Goal: Task Accomplishment & Management: Complete application form

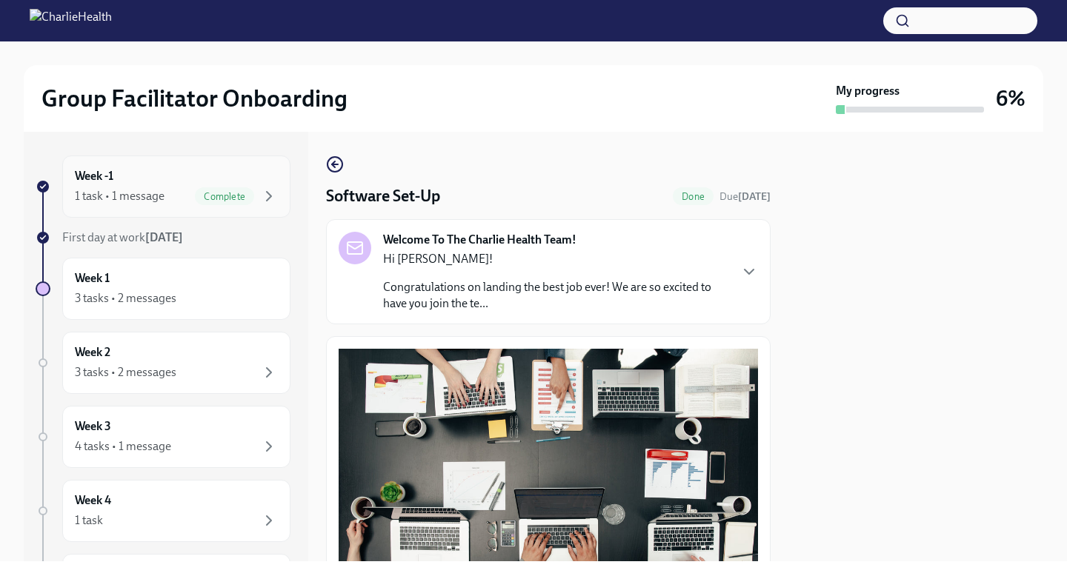
click at [152, 185] on div "Week -1 1 task • 1 message Complete" at bounding box center [176, 186] width 203 height 37
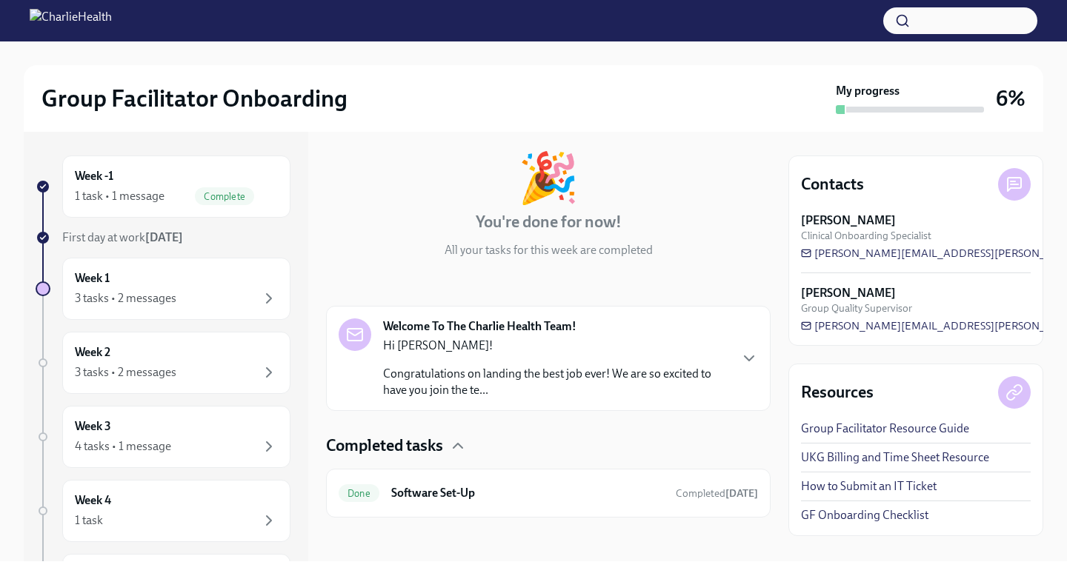
scroll to position [74, 0]
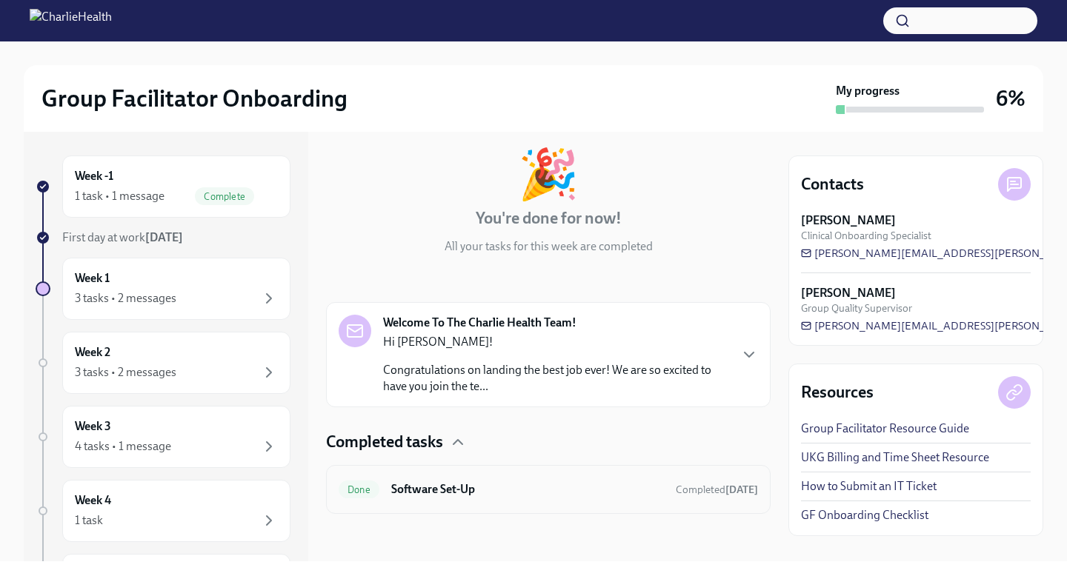
click at [575, 479] on div "Done Software Set-Up Completed [DATE]" at bounding box center [548, 490] width 419 height 24
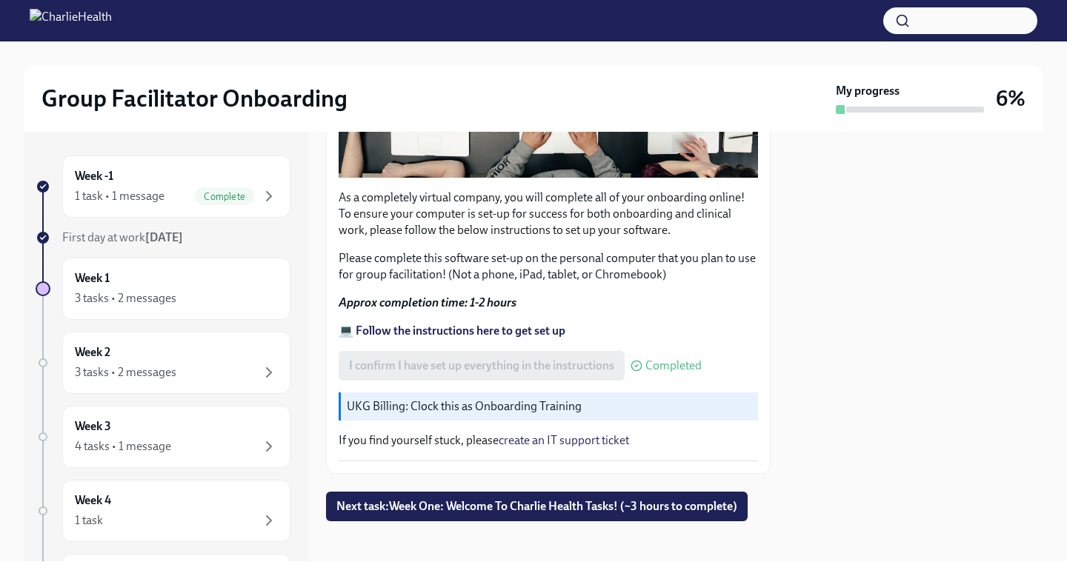
scroll to position [420, 0]
click at [490, 507] on button "Next task : Week One: Welcome To Charlie Health Tasks! (~3 hours to complete)" at bounding box center [536, 506] width 421 height 30
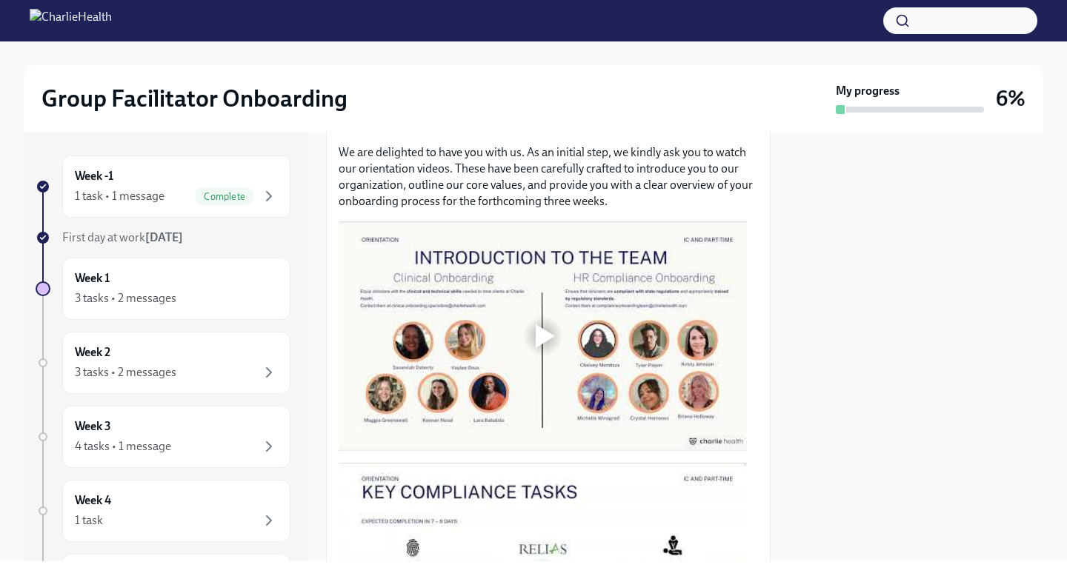
scroll to position [656, 0]
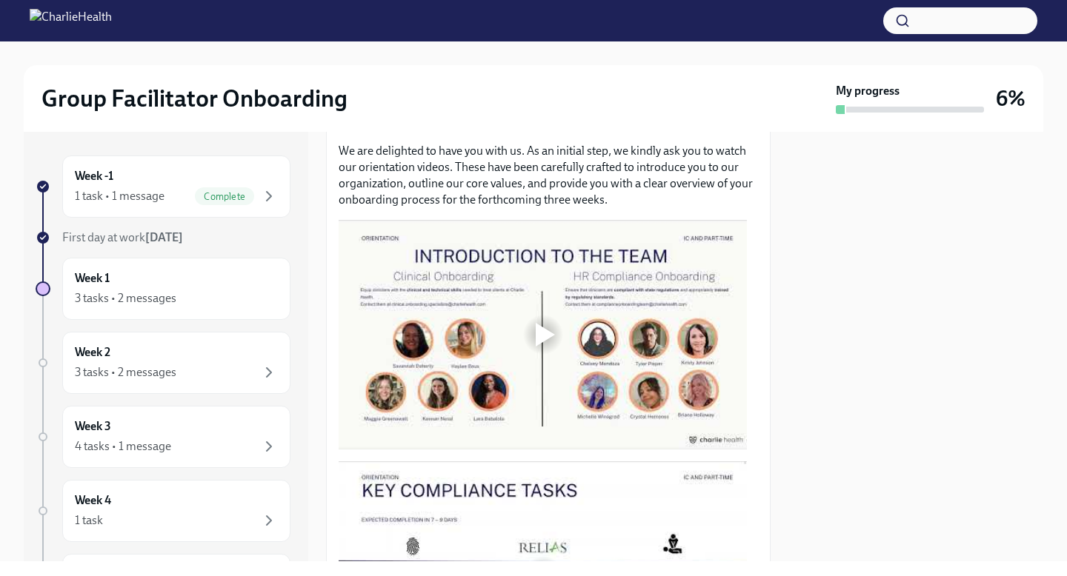
click at [528, 325] on div at bounding box center [542, 334] width 47 height 47
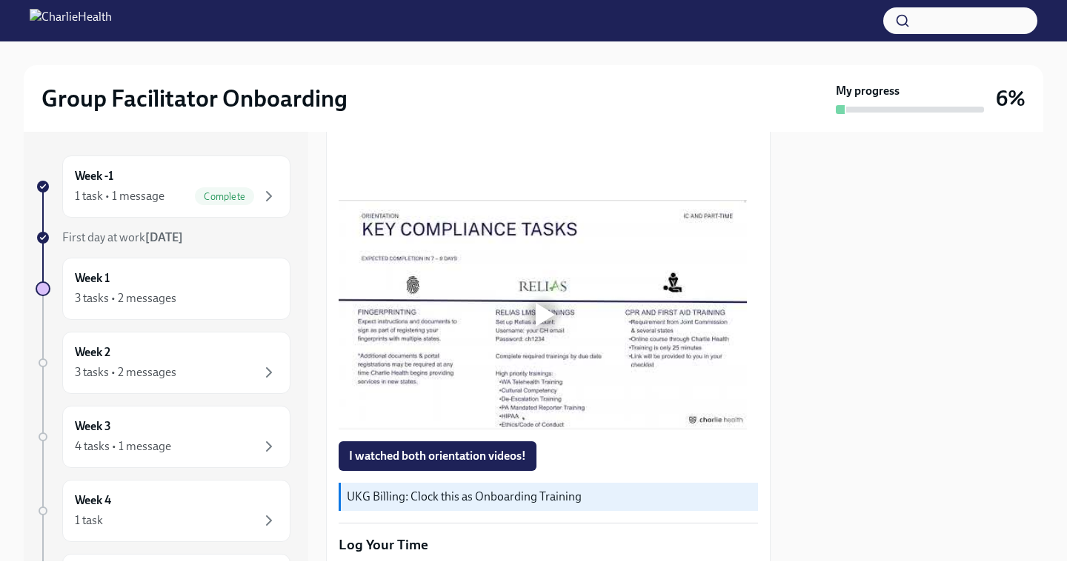
scroll to position [915, 0]
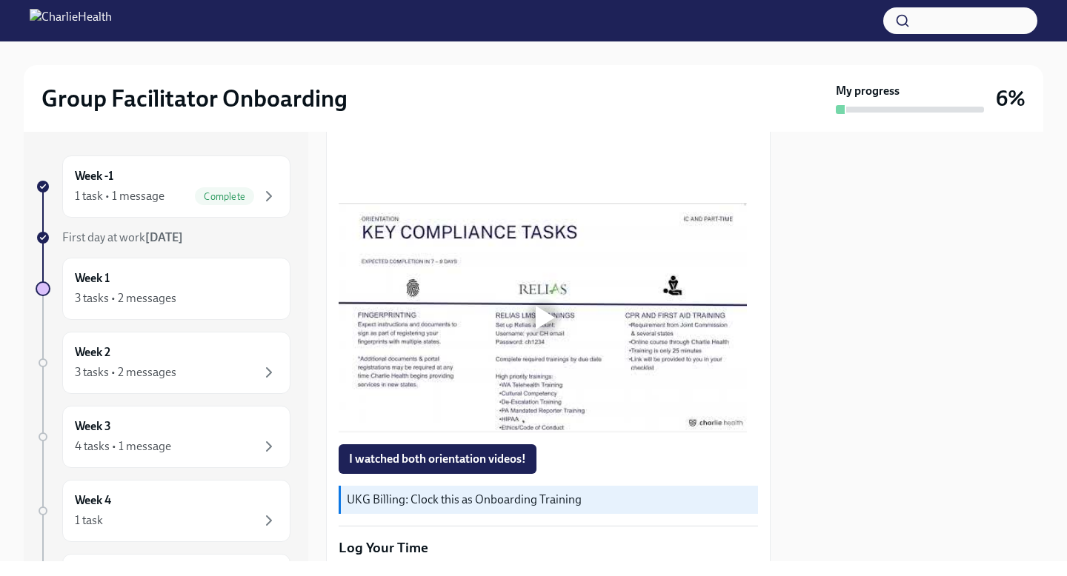
click at [453, 284] on div at bounding box center [543, 318] width 408 height 230
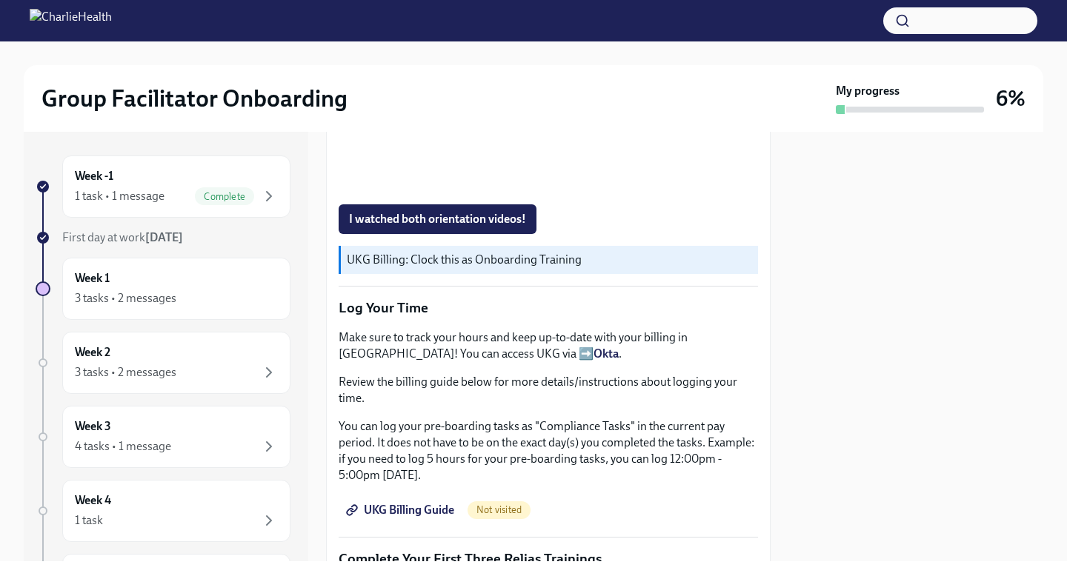
scroll to position [1158, 0]
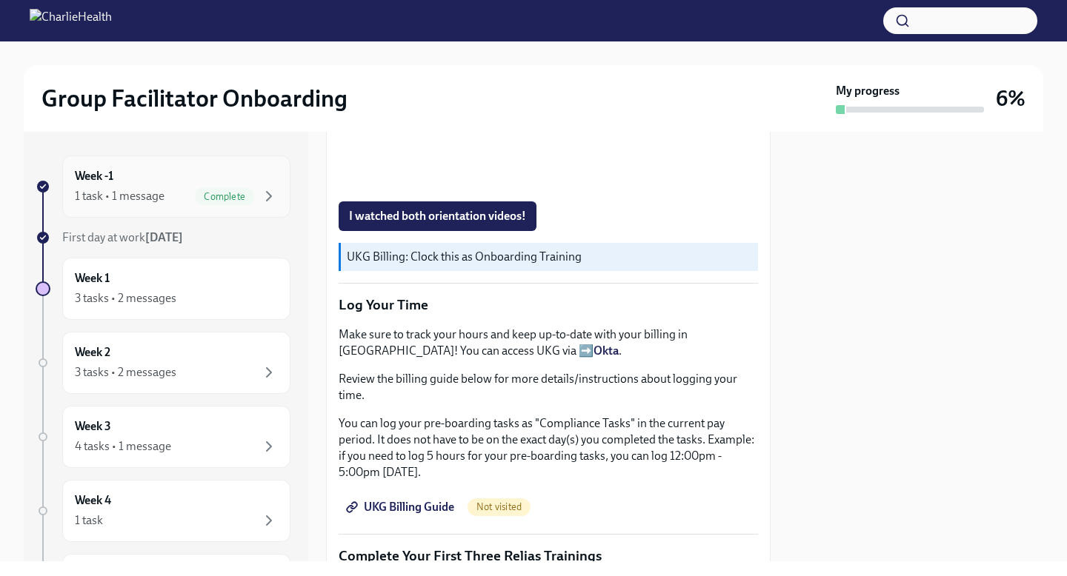
click at [133, 184] on div "Week -1 1 task • 1 message Complete" at bounding box center [176, 186] width 203 height 37
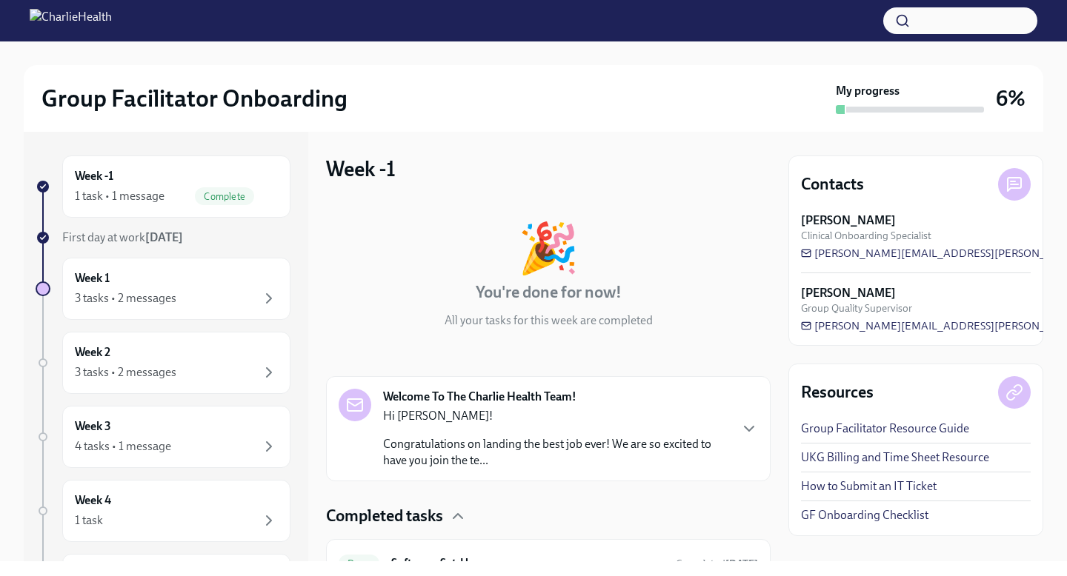
scroll to position [74, 0]
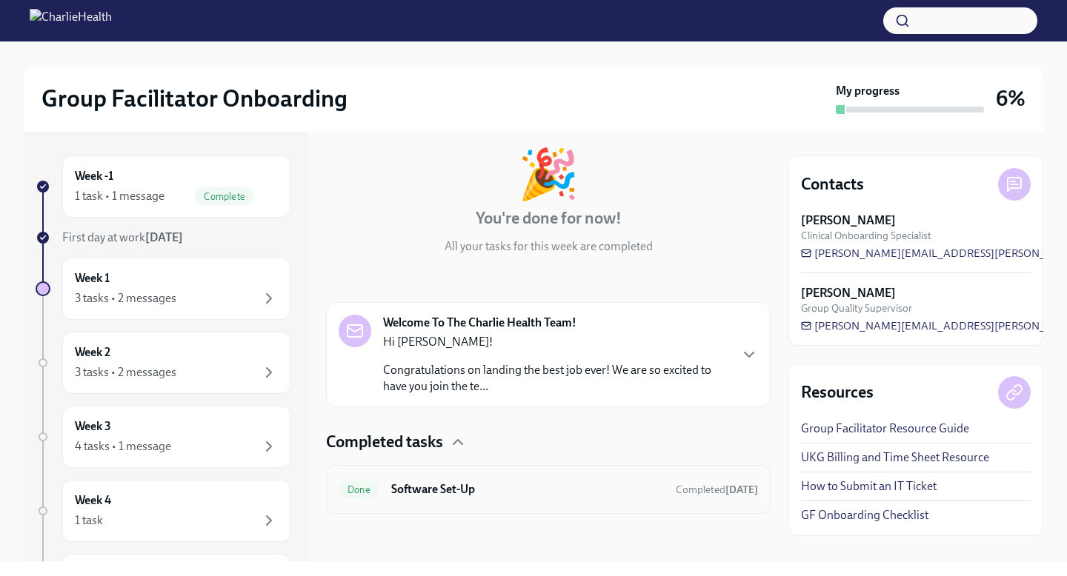
click at [494, 484] on h6 "Software Set-Up" at bounding box center [527, 489] width 273 height 16
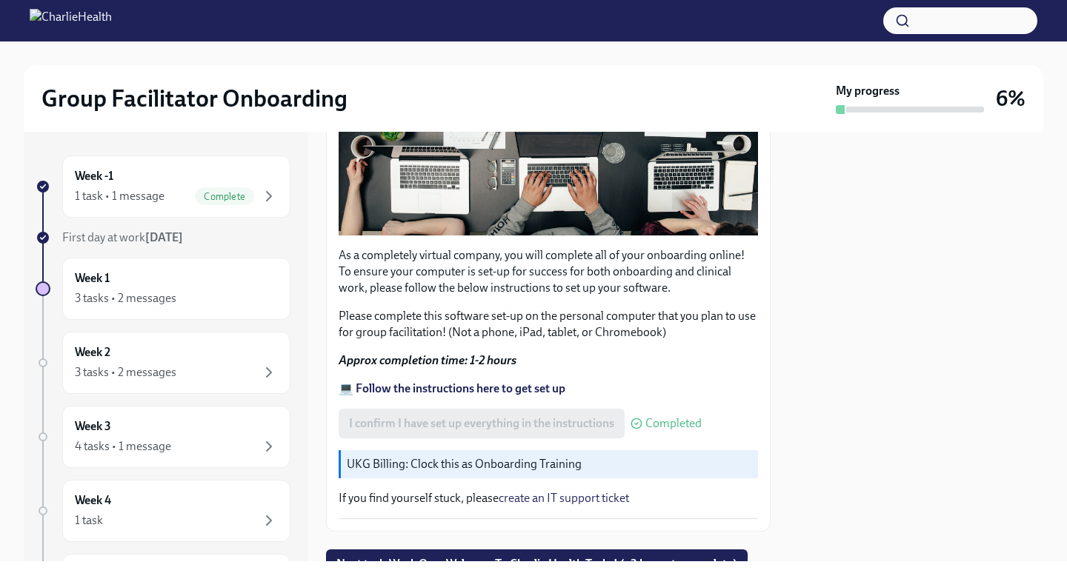
scroll to position [420, 0]
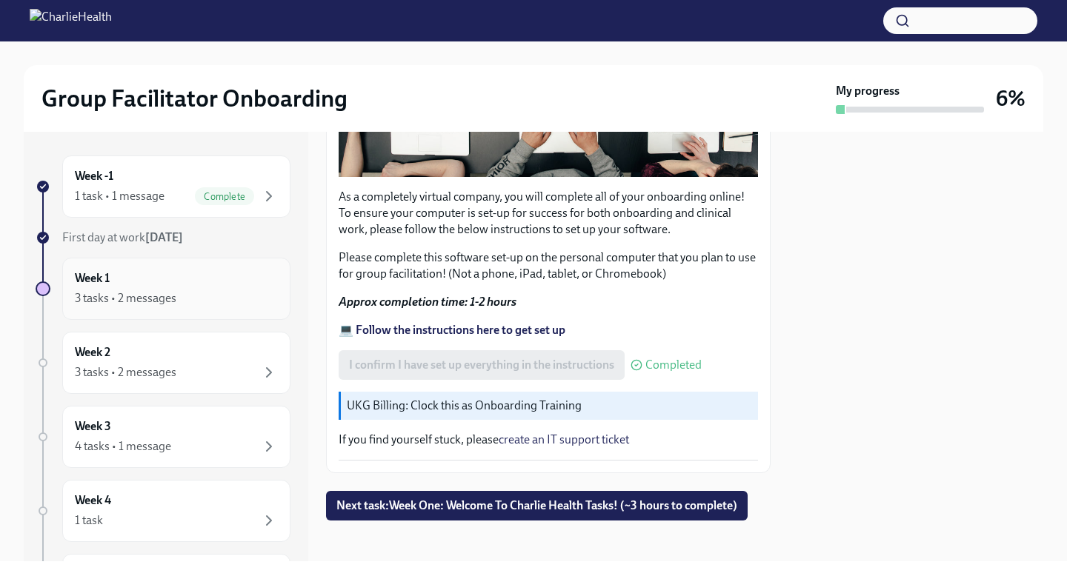
click at [180, 288] on div "Week 1 3 tasks • 2 messages" at bounding box center [176, 288] width 203 height 37
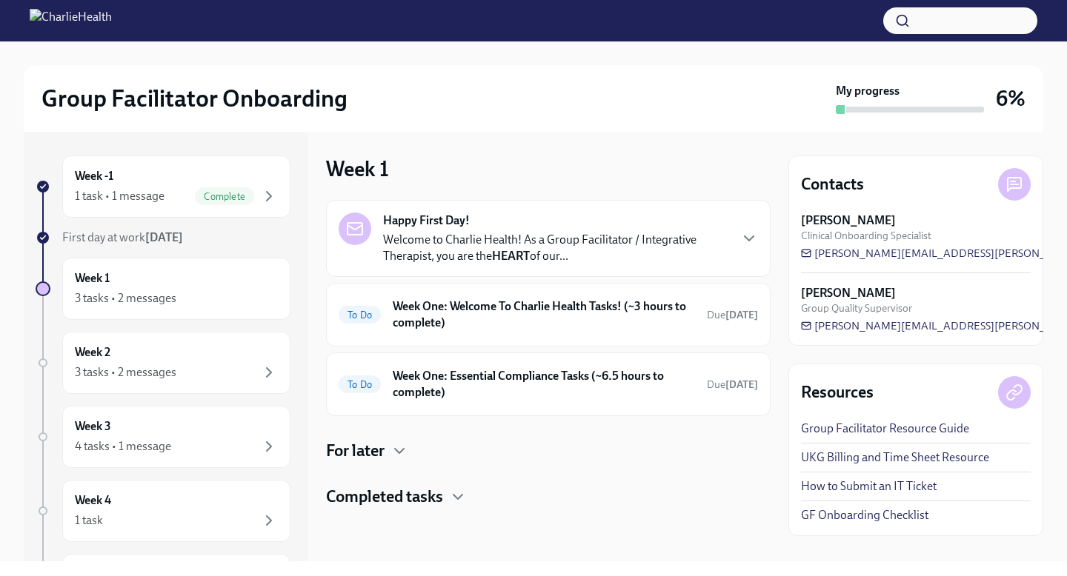
click at [486, 241] on p "Welcome to Charlie Health! As a Group Facilitator / Integrative Therapist, you …" at bounding box center [555, 248] width 345 height 33
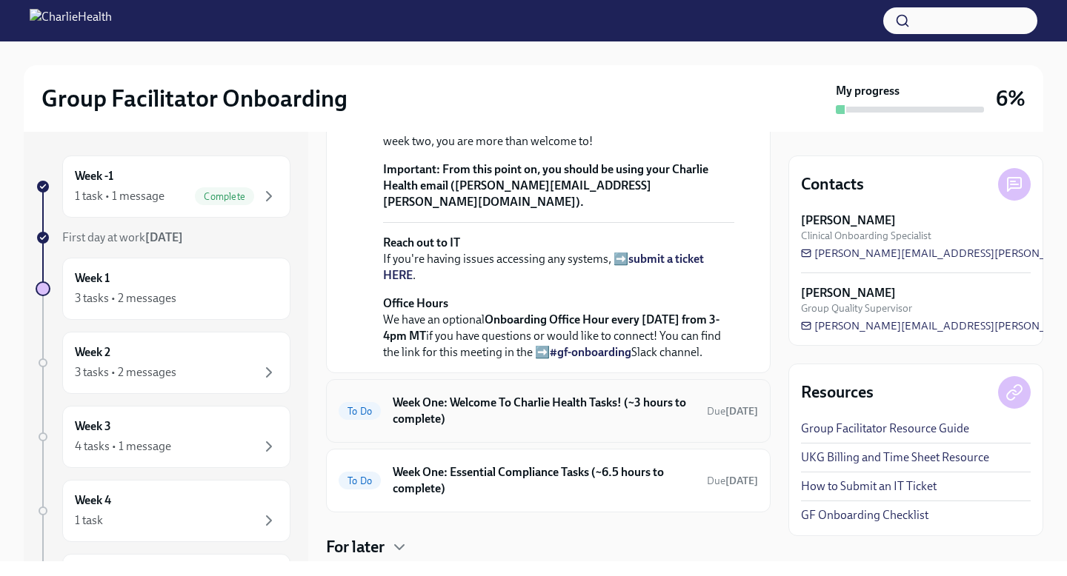
scroll to position [607, 0]
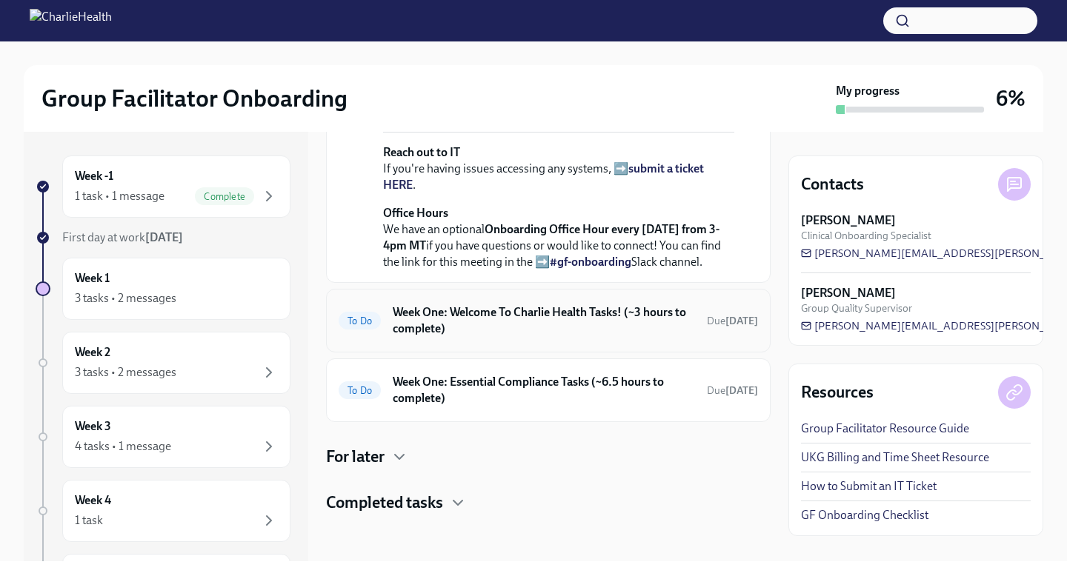
click at [532, 337] on h6 "Week One: Welcome To Charlie Health Tasks! (~3 hours to complete)" at bounding box center [544, 320] width 302 height 33
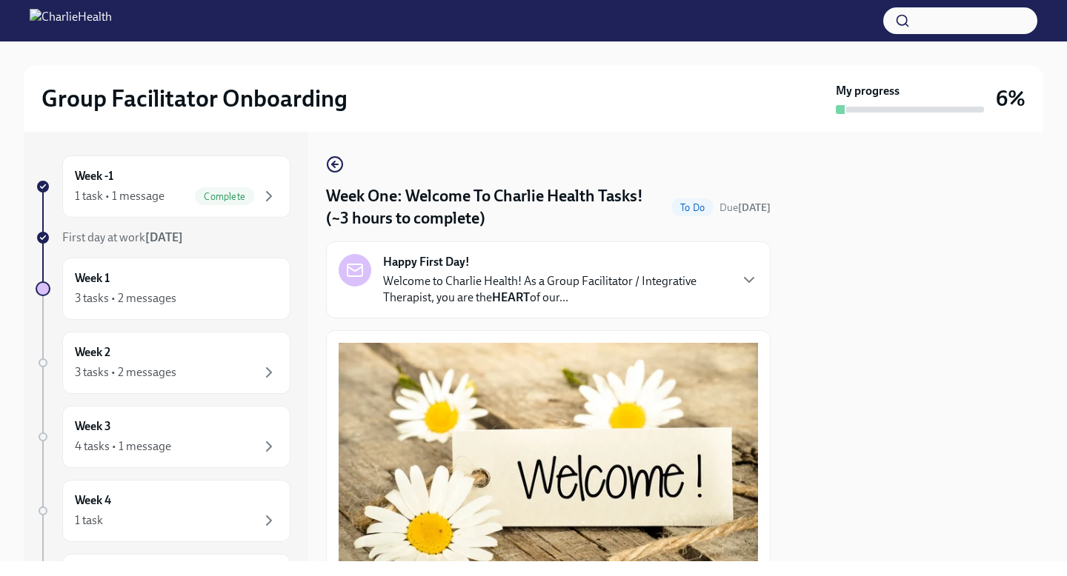
click at [488, 279] on p "Welcome to Charlie Health! As a Group Facilitator / Integrative Therapist, you …" at bounding box center [555, 289] width 345 height 33
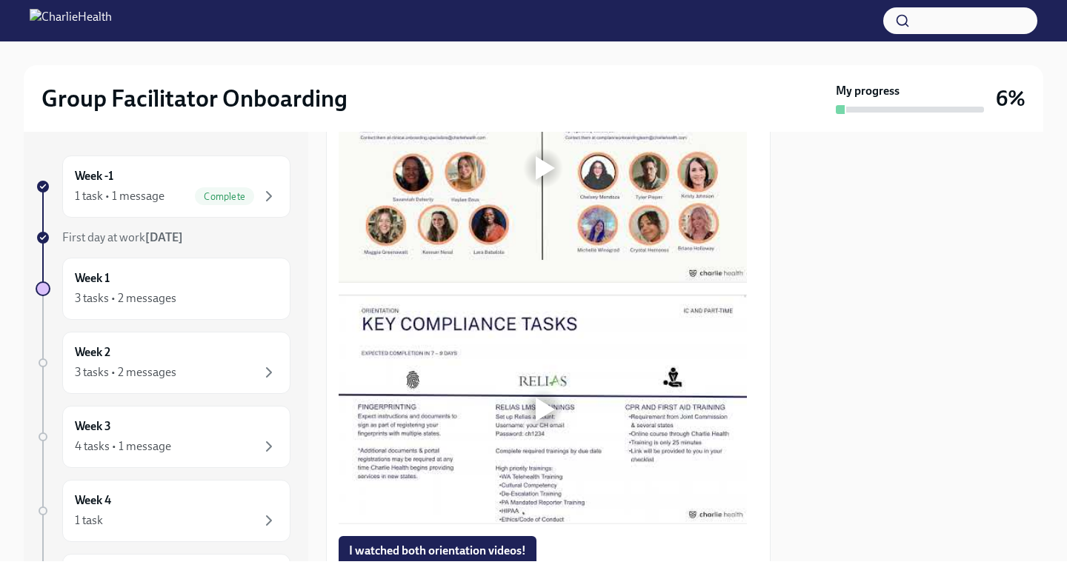
scroll to position [1382, 0]
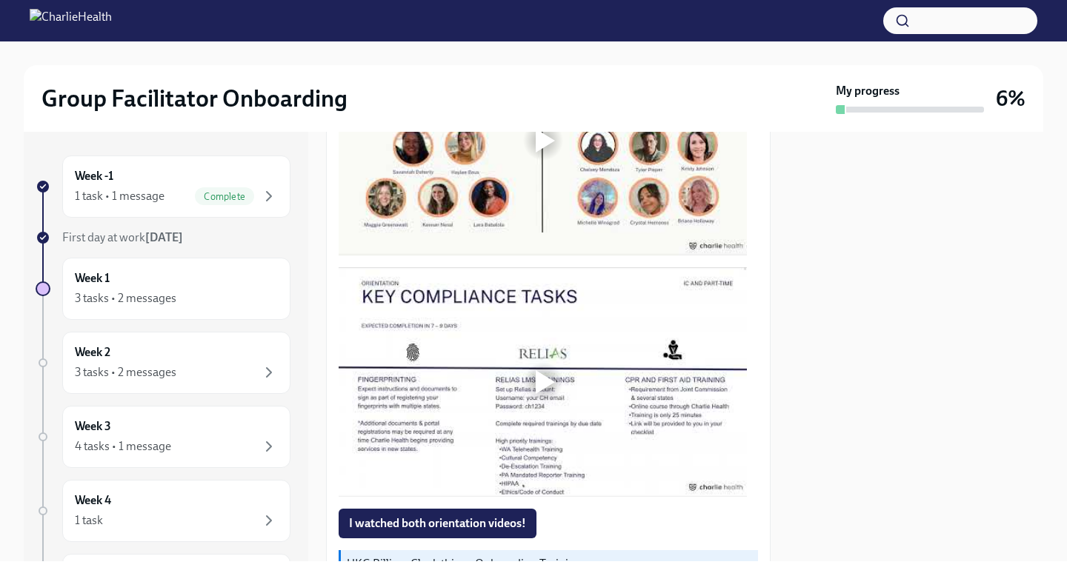
click at [544, 153] on div at bounding box center [545, 141] width 19 height 24
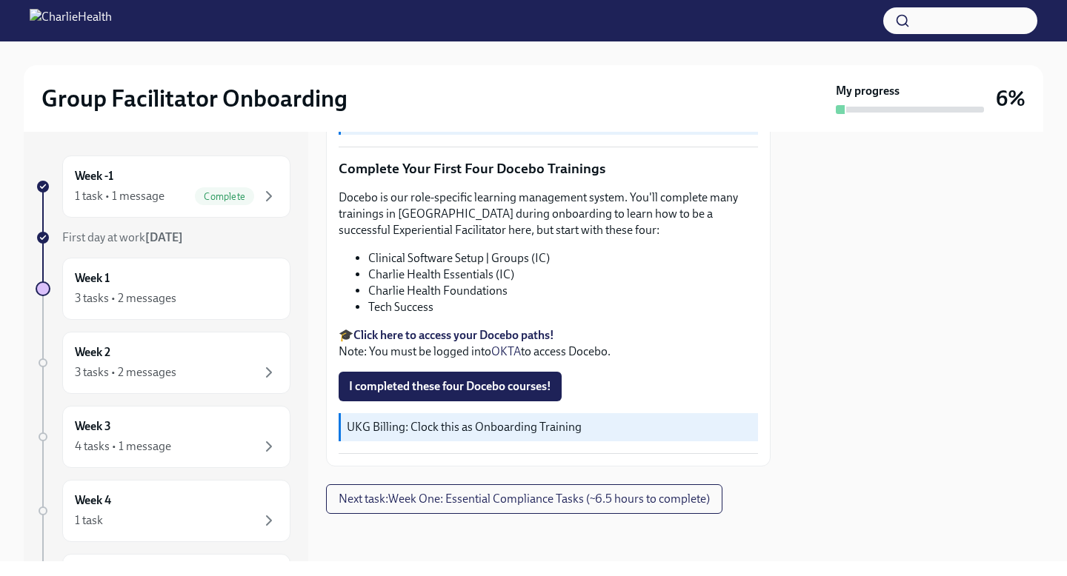
scroll to position [2520, 0]
click at [822, 314] on div at bounding box center [915, 347] width 255 height 430
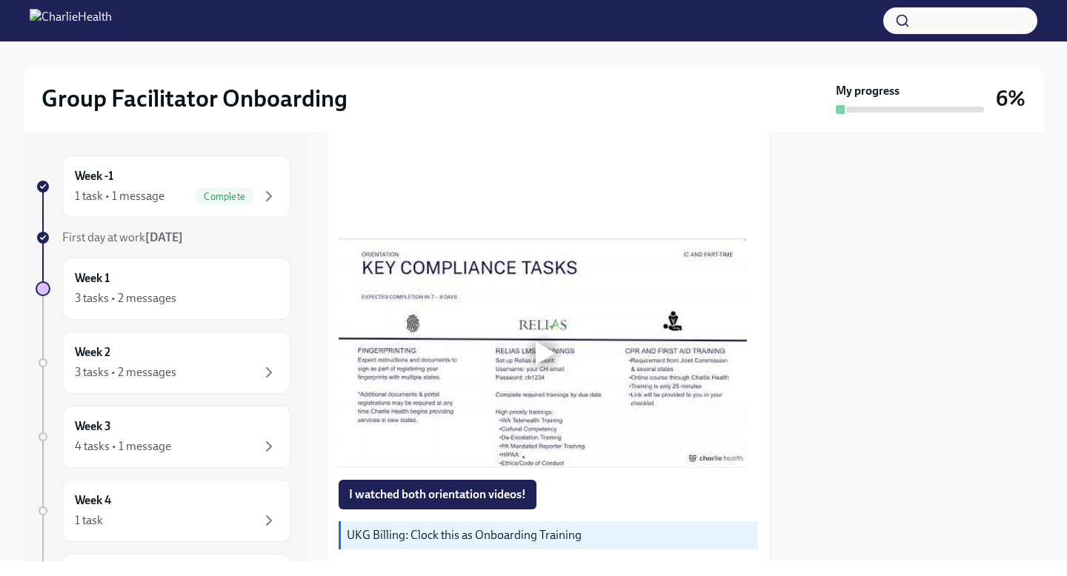
scroll to position [1410, 0]
click at [501, 450] on div at bounding box center [543, 355] width 408 height 230
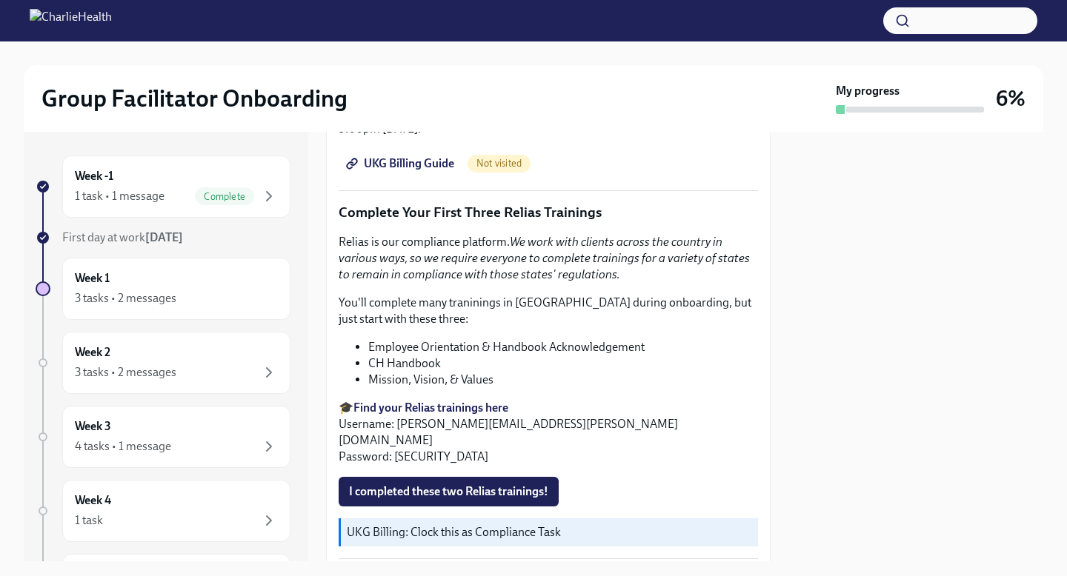
scroll to position [2037, 0]
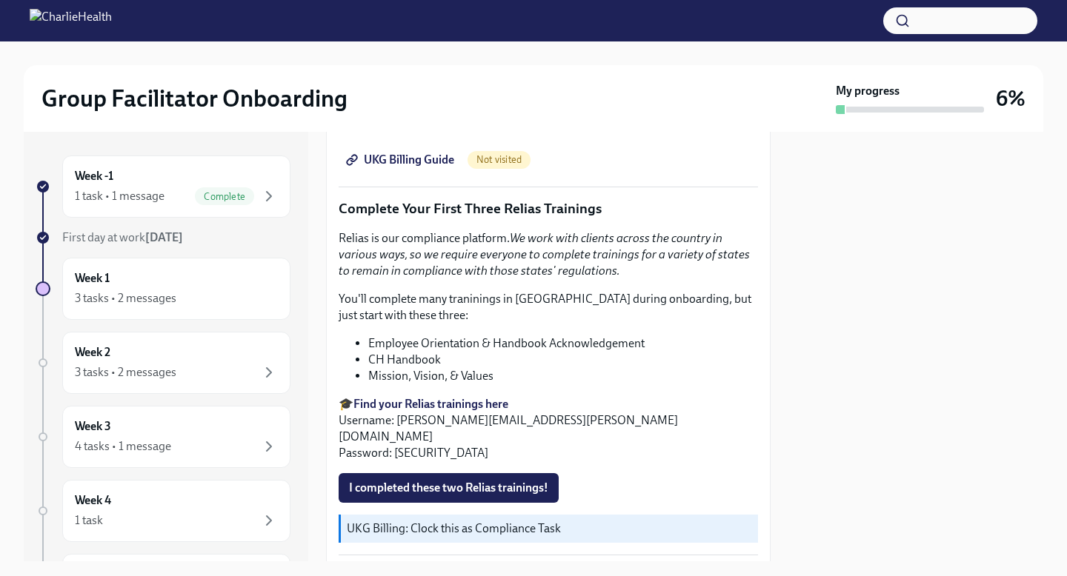
click at [428, 167] on span "UKG Billing Guide" at bounding box center [401, 160] width 105 height 15
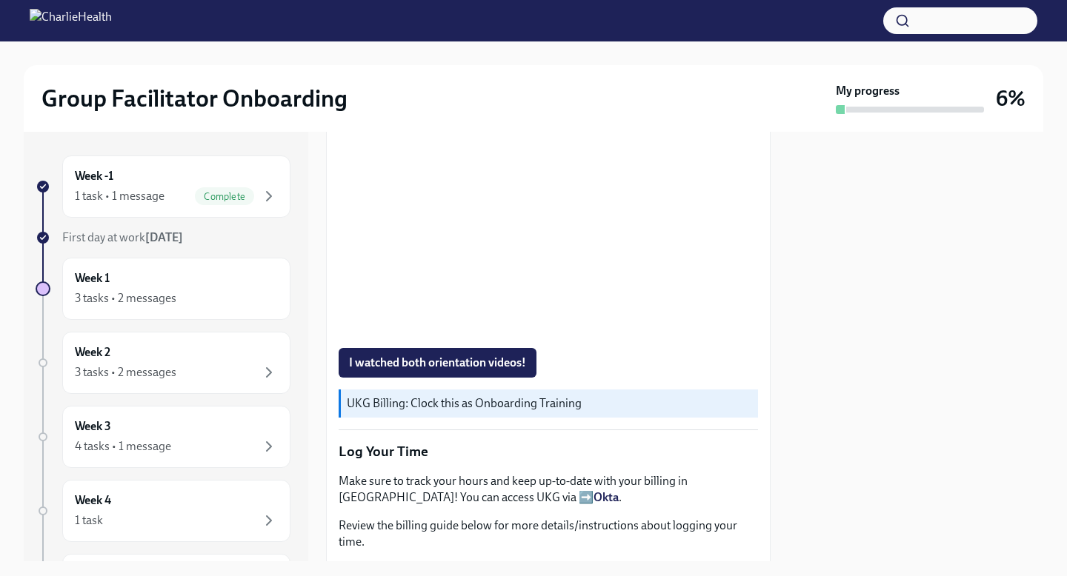
scroll to position [1602, 0]
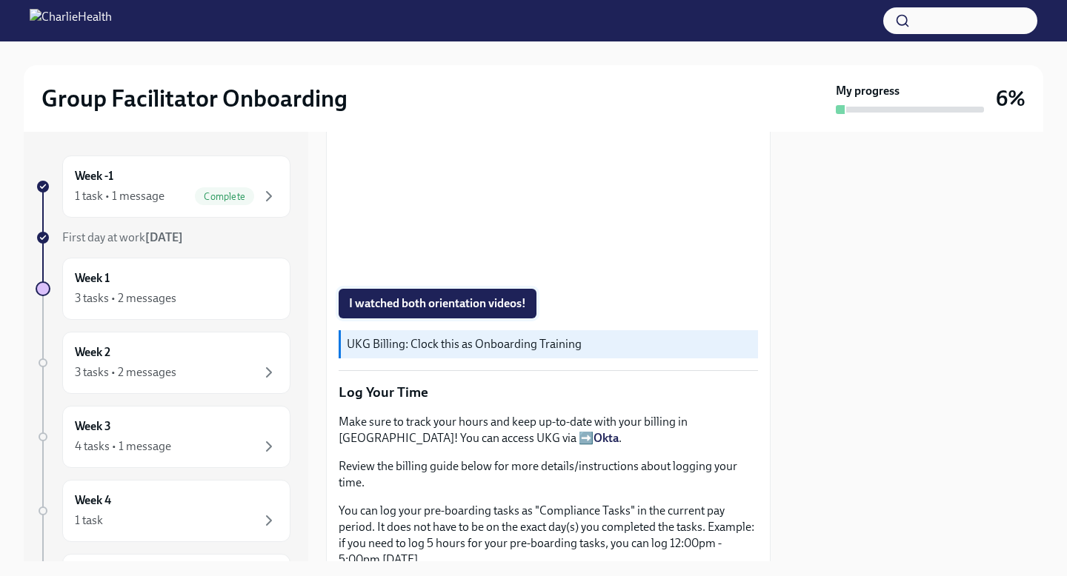
click at [447, 311] on span "I watched both orientation videos!" at bounding box center [437, 303] width 177 height 15
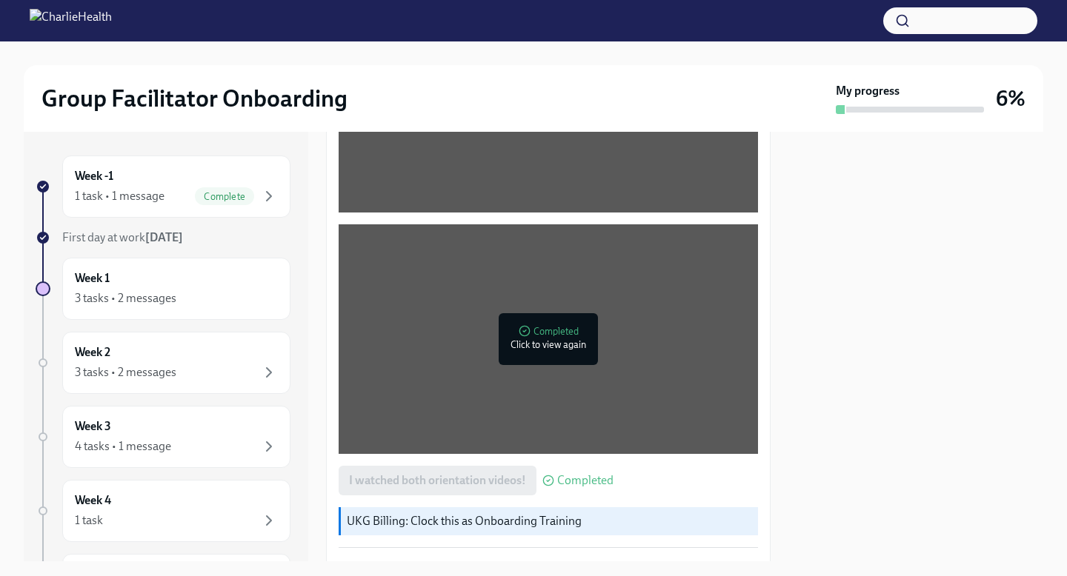
scroll to position [1423, 0]
